Goal: Task Accomplishment & Management: Complete application form

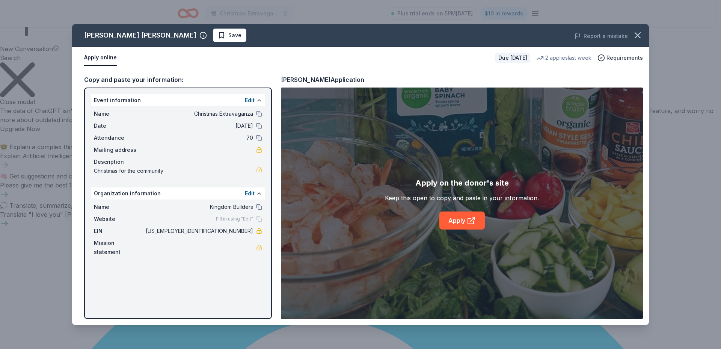
scroll to position [559, 0]
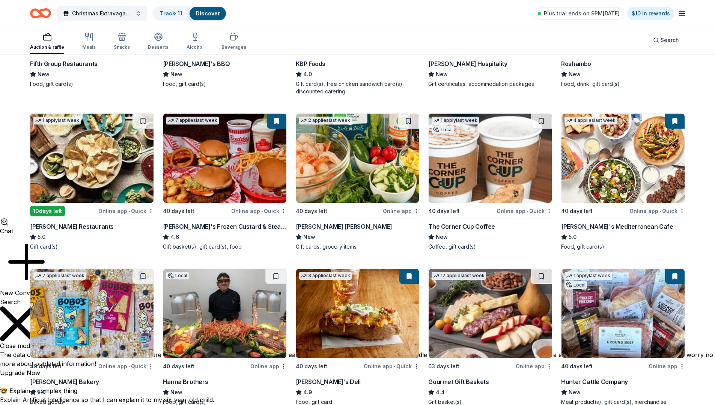
scroll to position [503, 0]
click at [480, 2] on div "Christmas Extravaganza Track · 11 Discover Plus trial ends on 9PM, 10/15 $10 in…" at bounding box center [357, 13] width 715 height 27
click at [711, 6] on div "Christmas Extravaganza Track · 11 Discover Plus trial ends on 9PM, 10/15 $10 in…" at bounding box center [357, 13] width 715 height 27
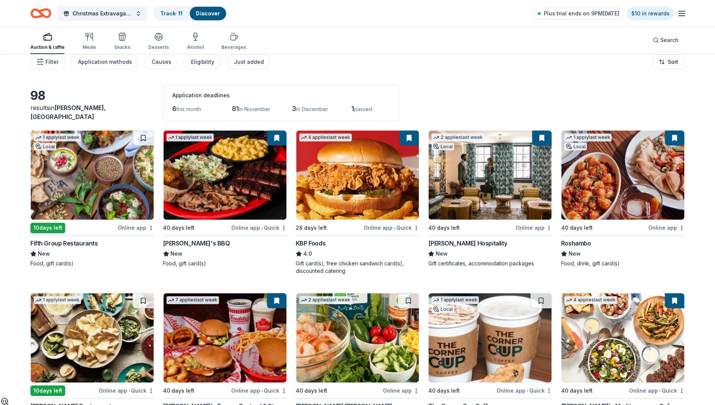
scroll to position [0, 0]
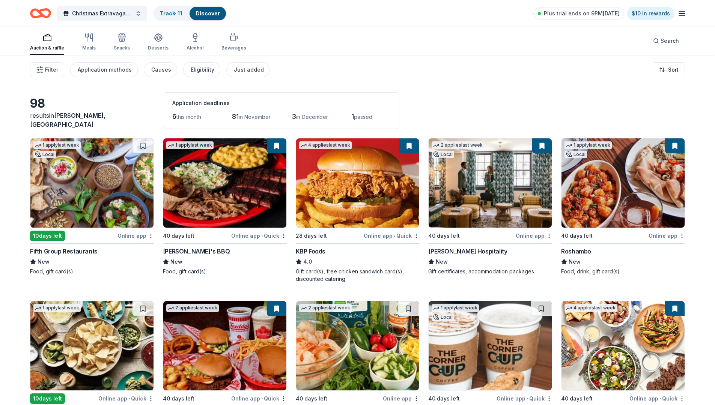
click at [432, 1] on div "Christmas Extravaganza Track · 11 Discover Plus trial ends on 9PM, 10/15 $10 in…" at bounding box center [357, 13] width 715 height 27
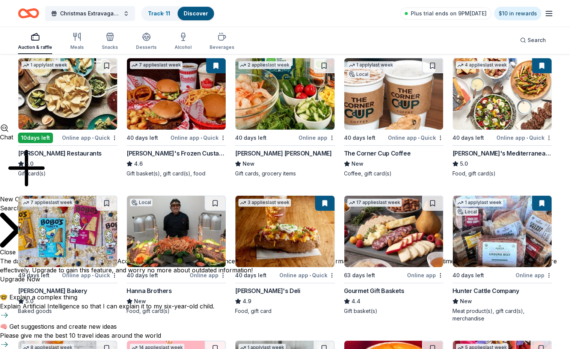
scroll to position [188, 0]
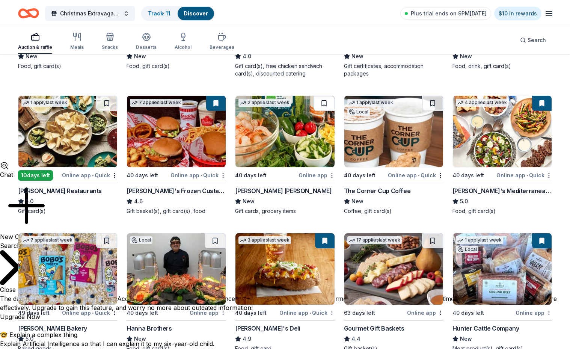
click at [324, 101] on button at bounding box center [323, 103] width 21 height 15
click at [323, 105] on button at bounding box center [325, 103] width 20 height 15
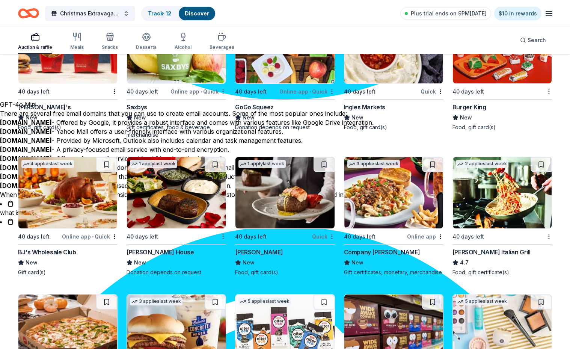
scroll to position [1653, 0]
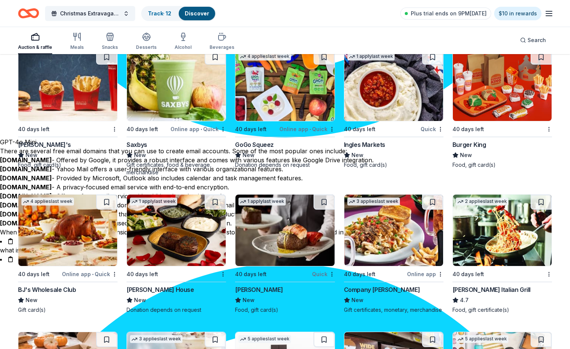
click at [81, 274] on div "Online app • Quick" at bounding box center [90, 273] width 56 height 9
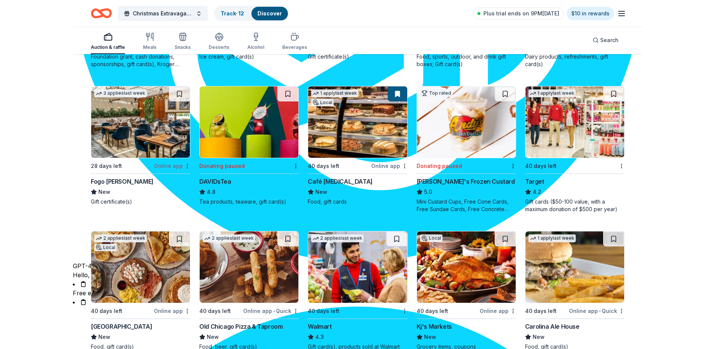
scroll to position [901, 0]
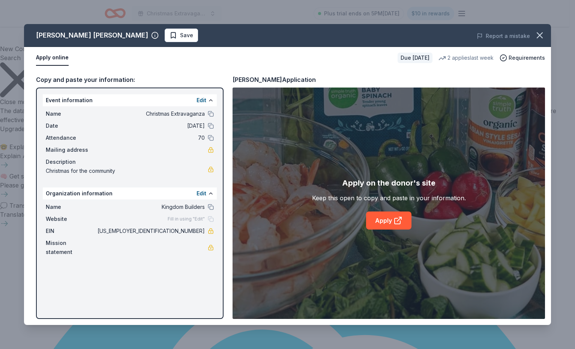
scroll to position [559, 0]
click at [385, 217] on link "Apply" at bounding box center [388, 220] width 45 height 18
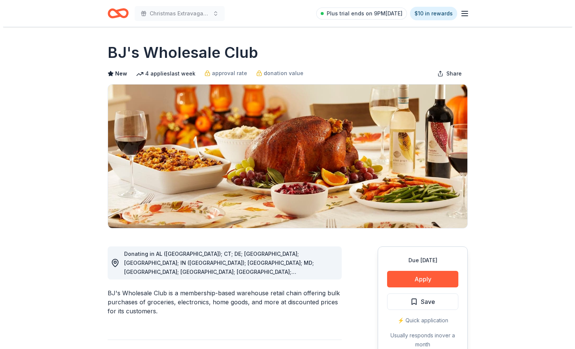
scroll to position [559, 0]
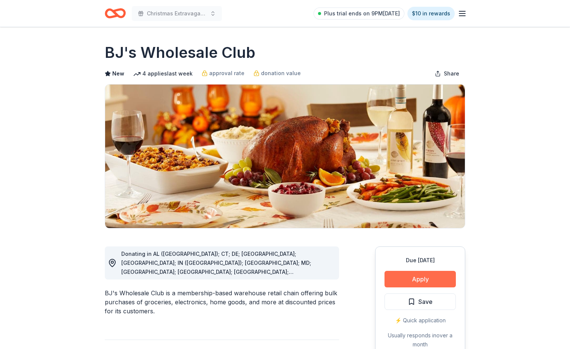
click at [437, 276] on button "Apply" at bounding box center [419, 279] width 71 height 17
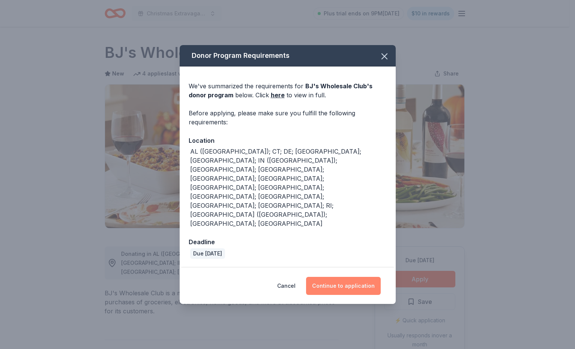
click at [324, 277] on button "Continue to application" at bounding box center [343, 286] width 75 height 18
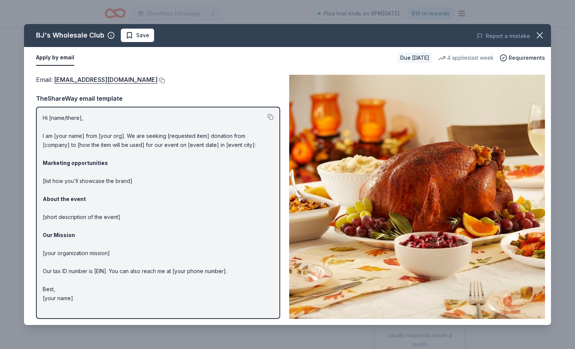
click at [84, 142] on p "Hi [name/there], I am [your name] from [your org]. We are seeking [requested it…" at bounding box center [158, 207] width 231 height 189
drag, startPoint x: 44, startPoint y: 114, endPoint x: 103, endPoint y: 153, distance: 70.3
click at [103, 153] on p "Hi [name/there], I am [your name] from [your org]. We are seeking [requested it…" at bounding box center [158, 207] width 231 height 189
drag, startPoint x: 145, startPoint y: 192, endPoint x: 134, endPoint y: 223, distance: 32.9
click at [145, 193] on p "Hi [name/there], I am [your name] from [your org]. We are seeking [requested it…" at bounding box center [158, 207] width 231 height 189
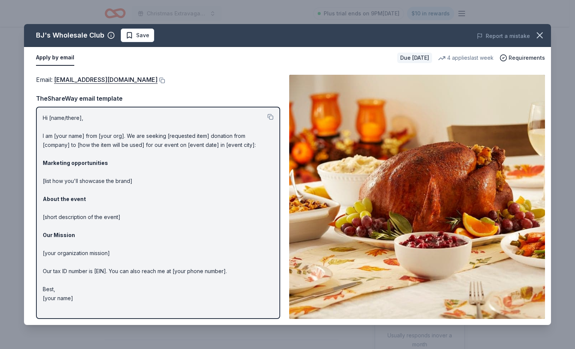
drag, startPoint x: 57, startPoint y: 307, endPoint x: 58, endPoint y: 148, distance: 159.5
click at [54, 149] on div "Hi [name/there], I am [your name] from [your org]. We are seeking [requested it…" at bounding box center [158, 213] width 244 height 212
click at [269, 114] on button at bounding box center [271, 117] width 6 height 6
drag, startPoint x: 100, startPoint y: 36, endPoint x: 48, endPoint y: 32, distance: 52.0
click at [48, 32] on div "BJ's Wholesale Club" at bounding box center [70, 35] width 68 height 12
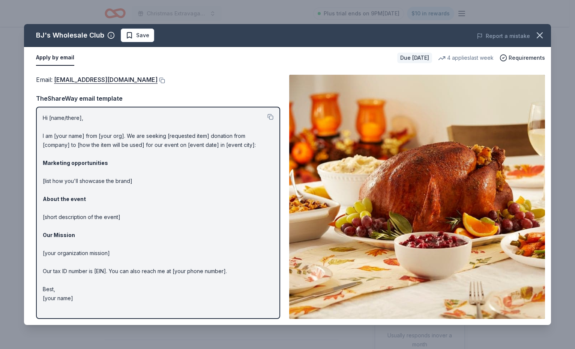
click at [41, 176] on div "Hi [name/there], I am [your name] from [your org]. We are seeking [requested it…" at bounding box center [158, 213] width 244 height 212
drag, startPoint x: 41, startPoint y: 176, endPoint x: 150, endPoint y: 184, distance: 108.7
click at [150, 184] on div "Hi [name/there], I am [your name] from [your org]. We are seeking [requested it…" at bounding box center [158, 213] width 244 height 212
drag, startPoint x: 143, startPoint y: 179, endPoint x: 36, endPoint y: 169, distance: 107.1
click at [36, 169] on div "Hi [name/there], I am [your name] from [your org]. We are seeking [requested it…" at bounding box center [158, 213] width 244 height 212
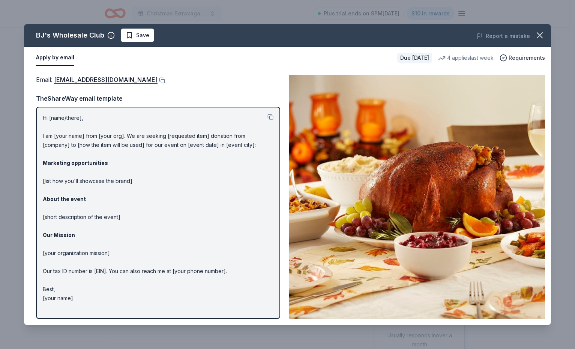
click at [107, 190] on p "Hi [name/there], I am [your name] from [your org]. We are seeking [requested it…" at bounding box center [158, 207] width 231 height 189
